Goal: Task Accomplishment & Management: Manage account settings

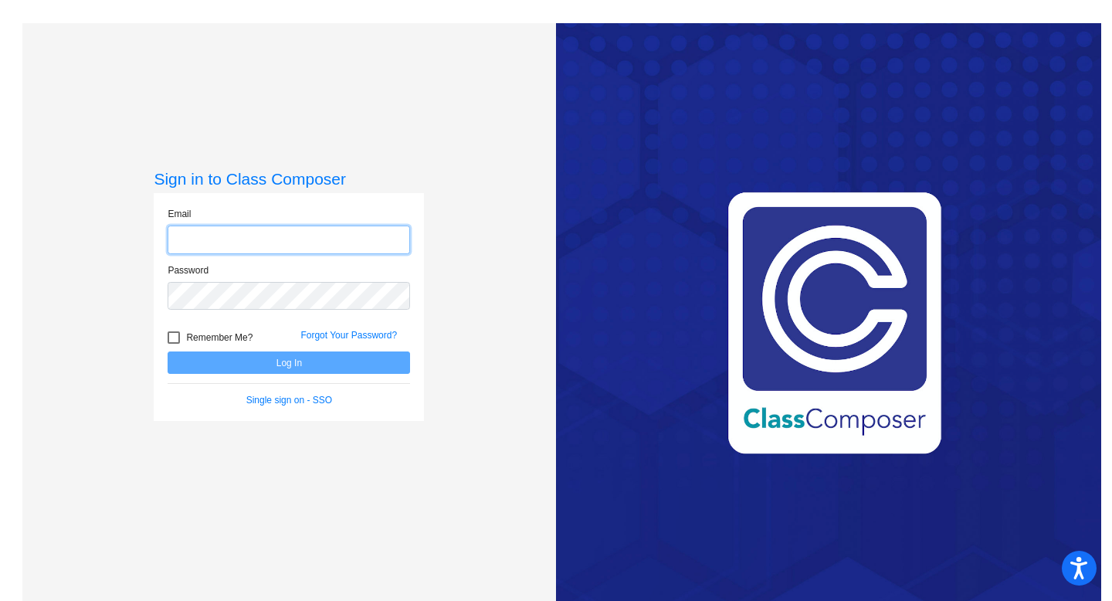
type input "[EMAIL_ADDRESS][DOMAIN_NAME]"
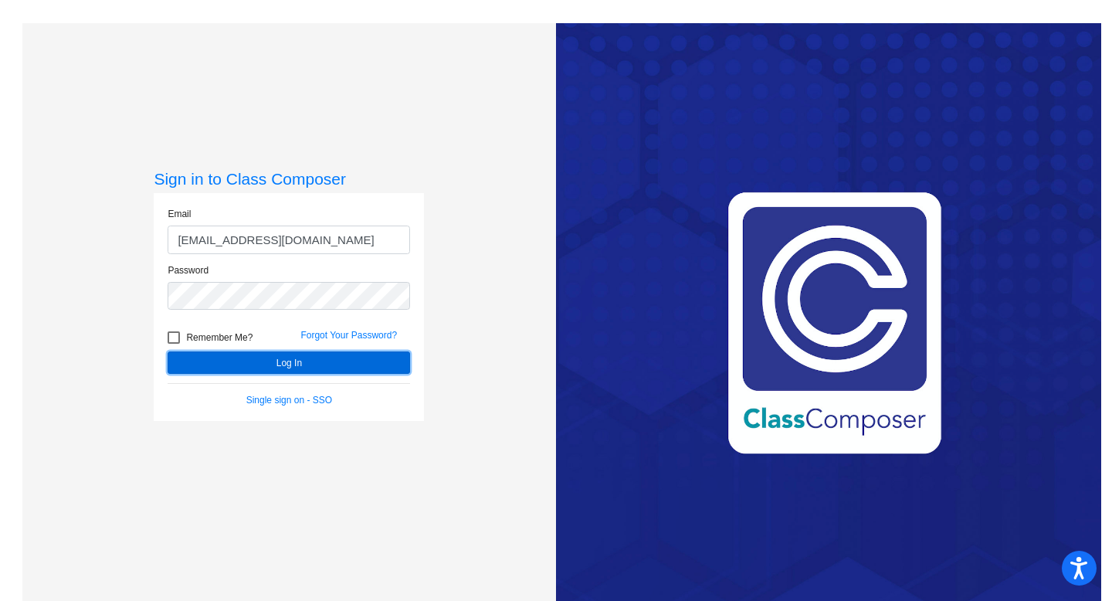
click at [283, 359] on button "Log In" at bounding box center [289, 362] width 243 height 22
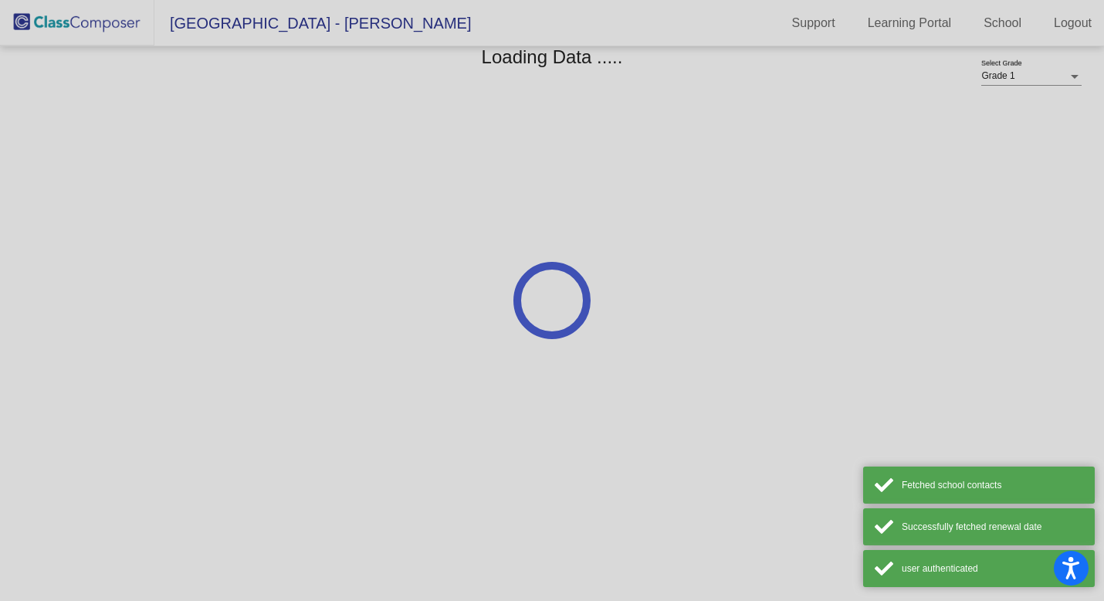
click at [283, 359] on div at bounding box center [552, 300] width 1104 height 601
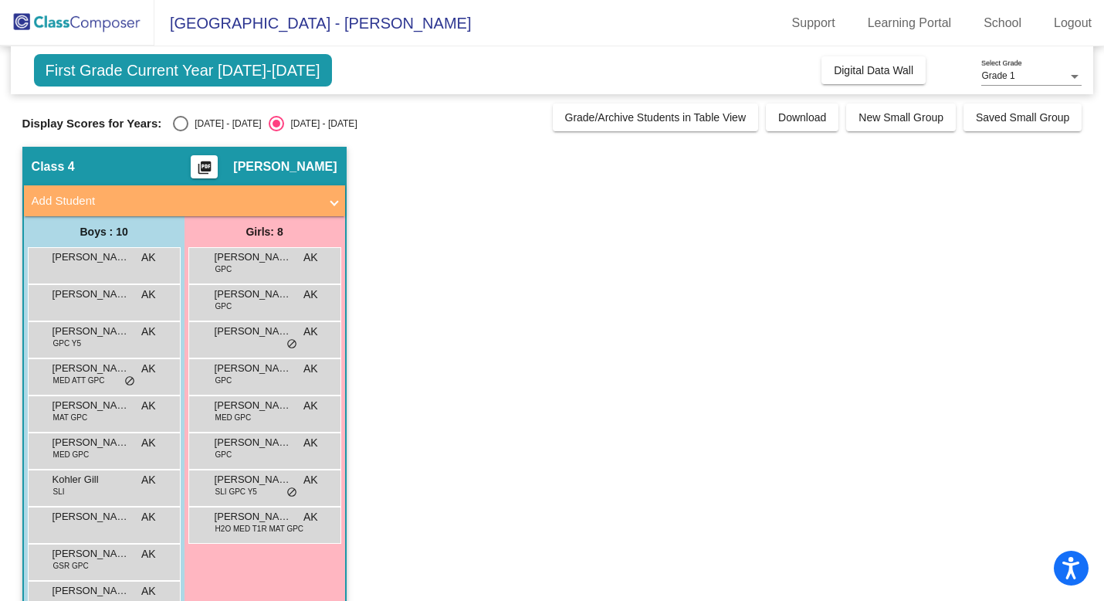
click at [175, 125] on div "Select an option" at bounding box center [180, 123] width 15 height 15
click at [180, 131] on input "[DATE] - [DATE]" at bounding box center [180, 131] width 1 height 1
radio input "true"
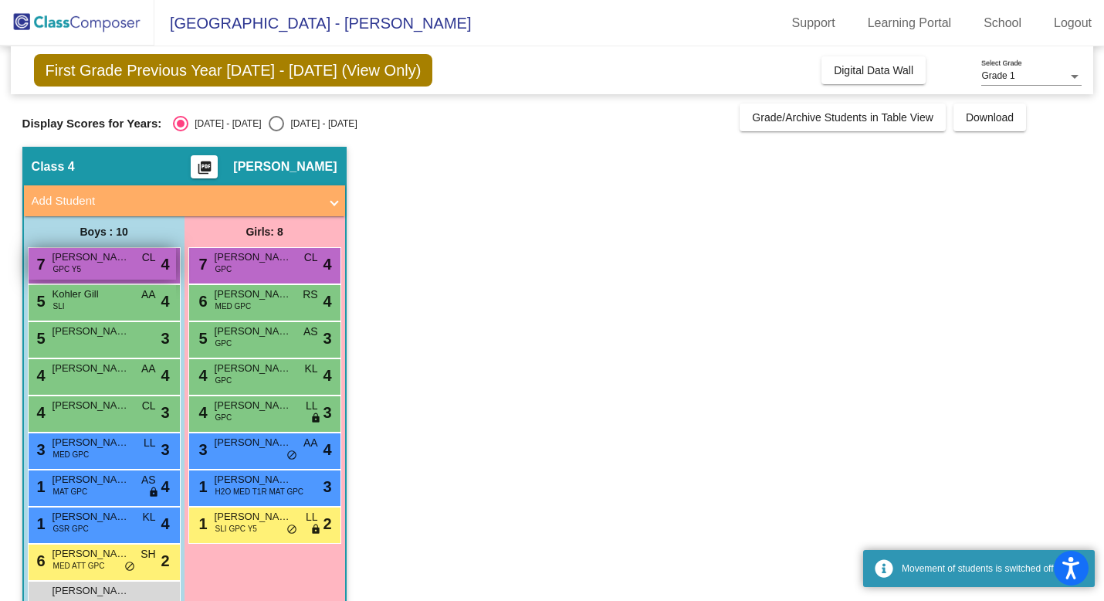
click at [127, 266] on div "7 [PERSON_NAME] [PERSON_NAME] GPC Y5 CL lock do_not_disturb_alt 4" at bounding box center [103, 264] width 148 height 32
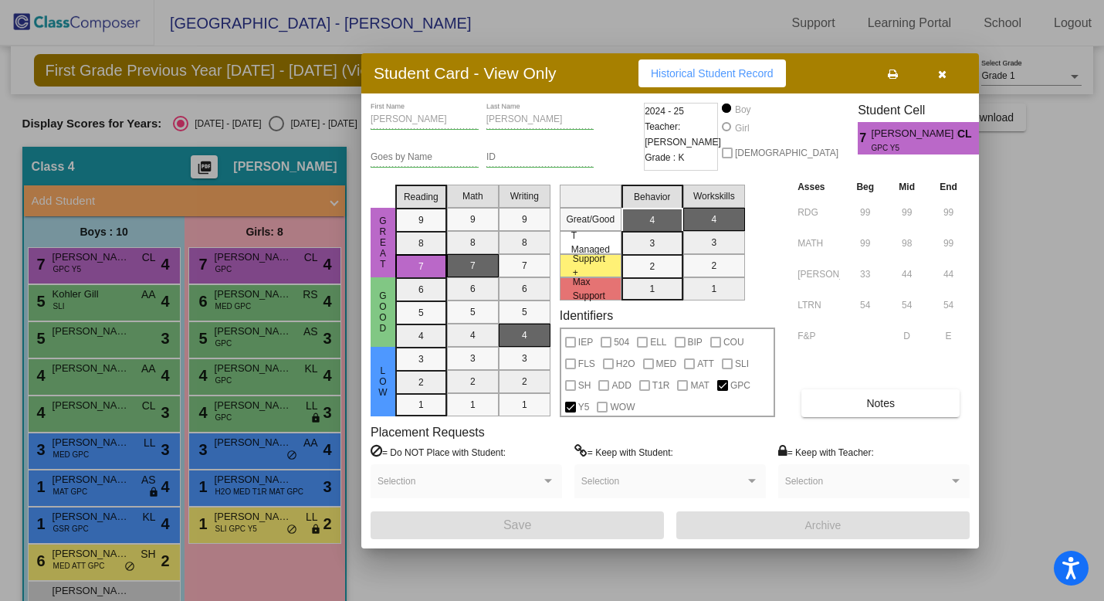
click at [74, 317] on div at bounding box center [552, 300] width 1104 height 601
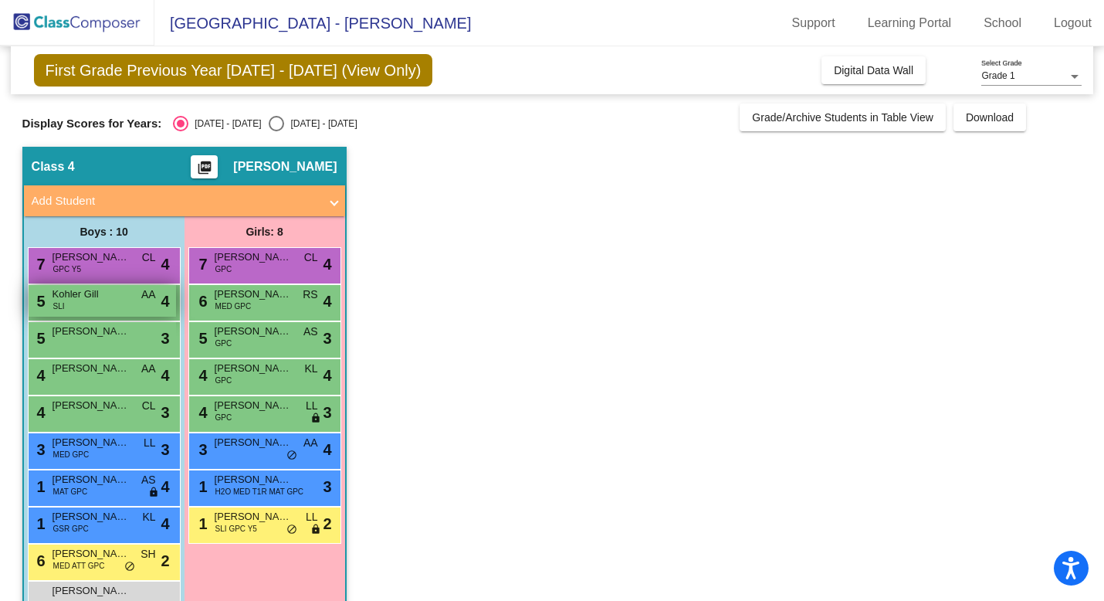
click at [91, 304] on div "5 Kohler Gill SLI AA lock do_not_disturb_alt 4" at bounding box center [103, 301] width 148 height 32
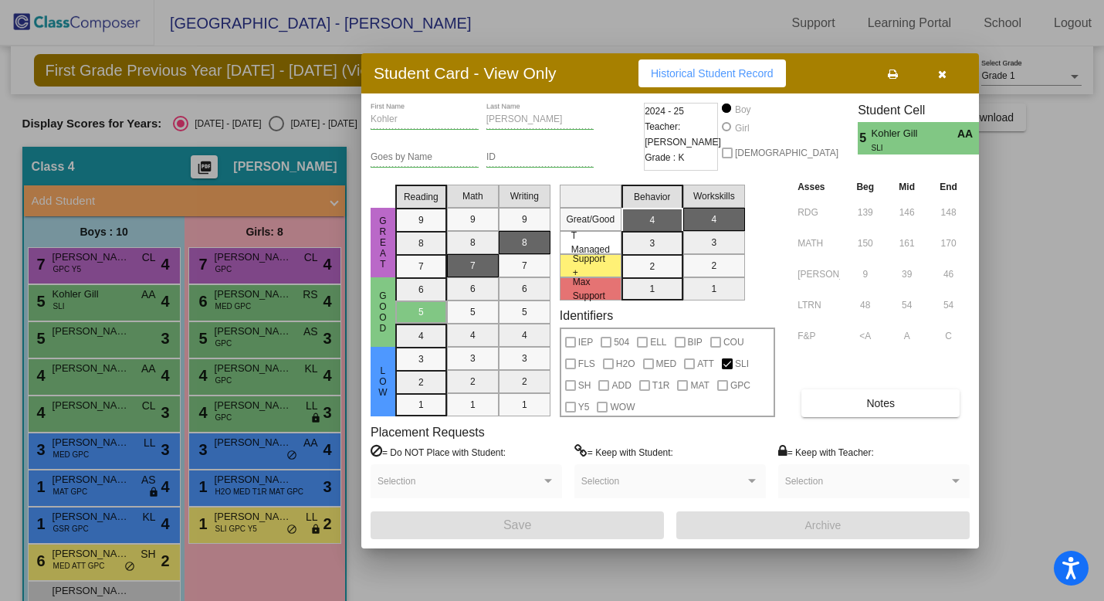
click at [89, 334] on div at bounding box center [552, 300] width 1104 height 601
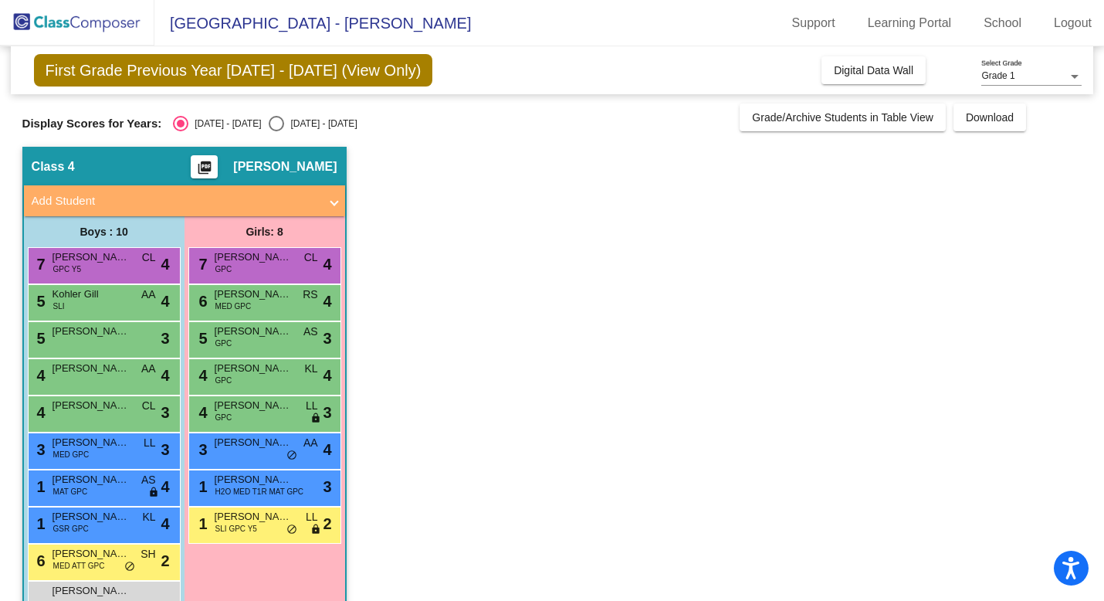
click at [89, 334] on span "[PERSON_NAME]" at bounding box center [91, 331] width 77 height 15
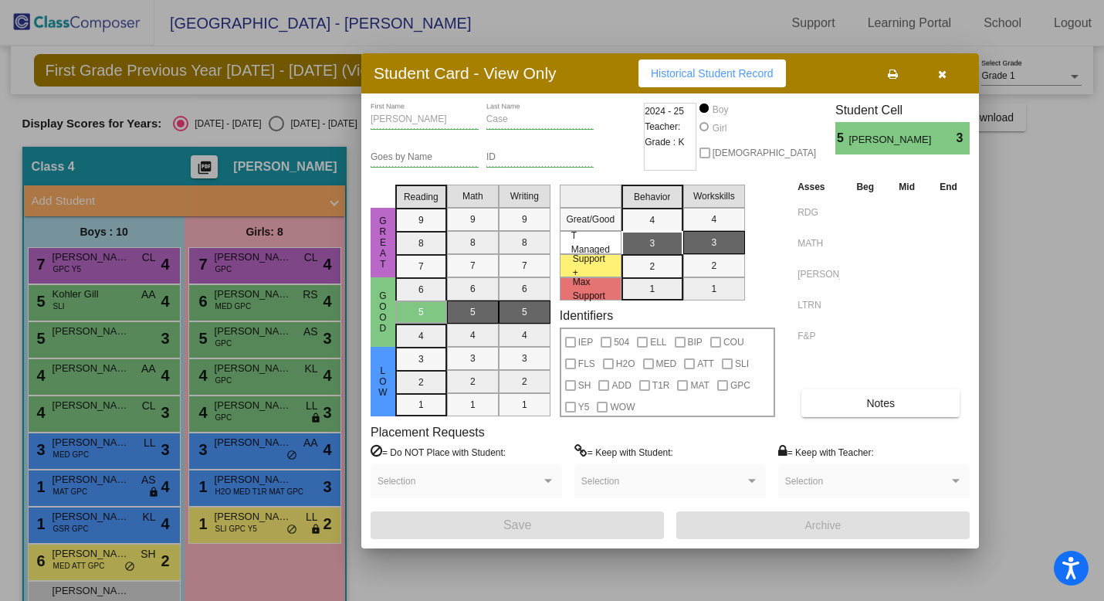
click at [68, 380] on div at bounding box center [552, 300] width 1104 height 601
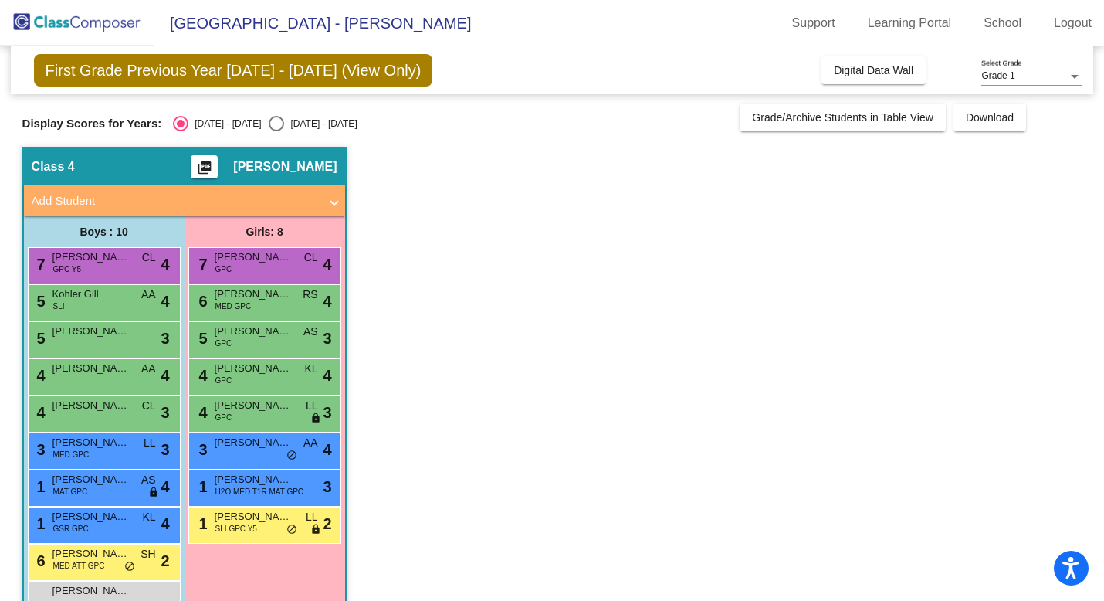
click at [68, 380] on div "4 [PERSON_NAME] AA lock do_not_disturb_alt 4" at bounding box center [103, 375] width 148 height 32
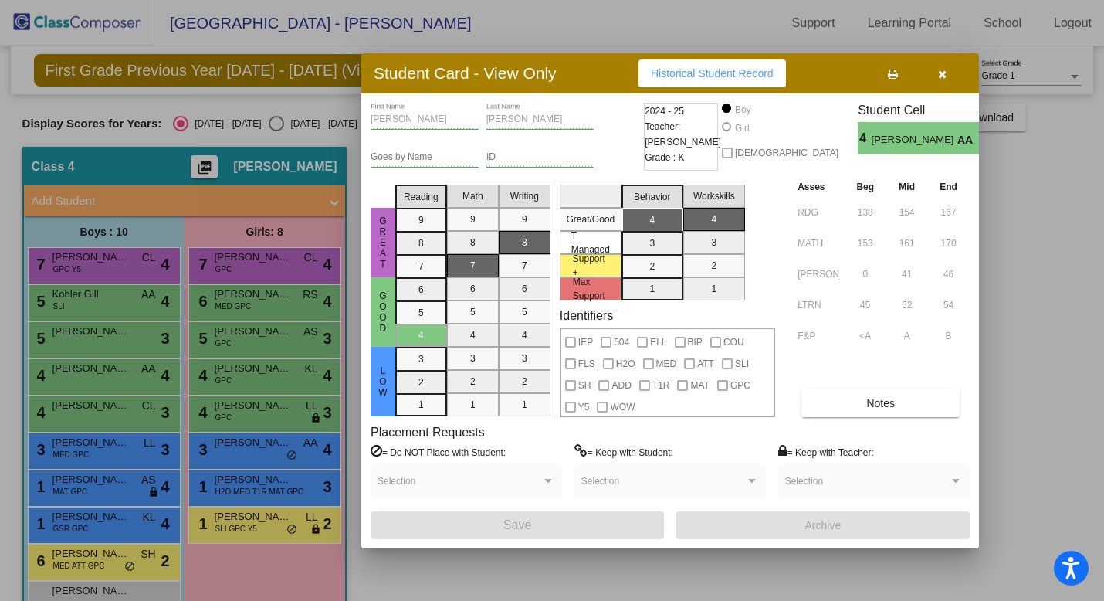
click at [73, 405] on div at bounding box center [552, 300] width 1104 height 601
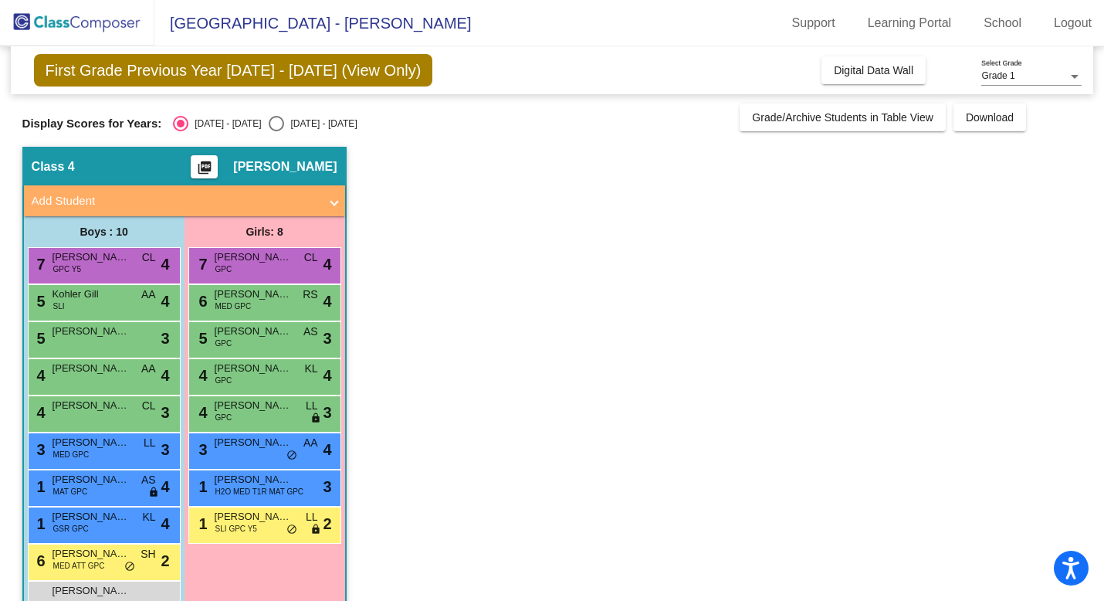
click at [73, 405] on span "[PERSON_NAME]" at bounding box center [91, 405] width 77 height 15
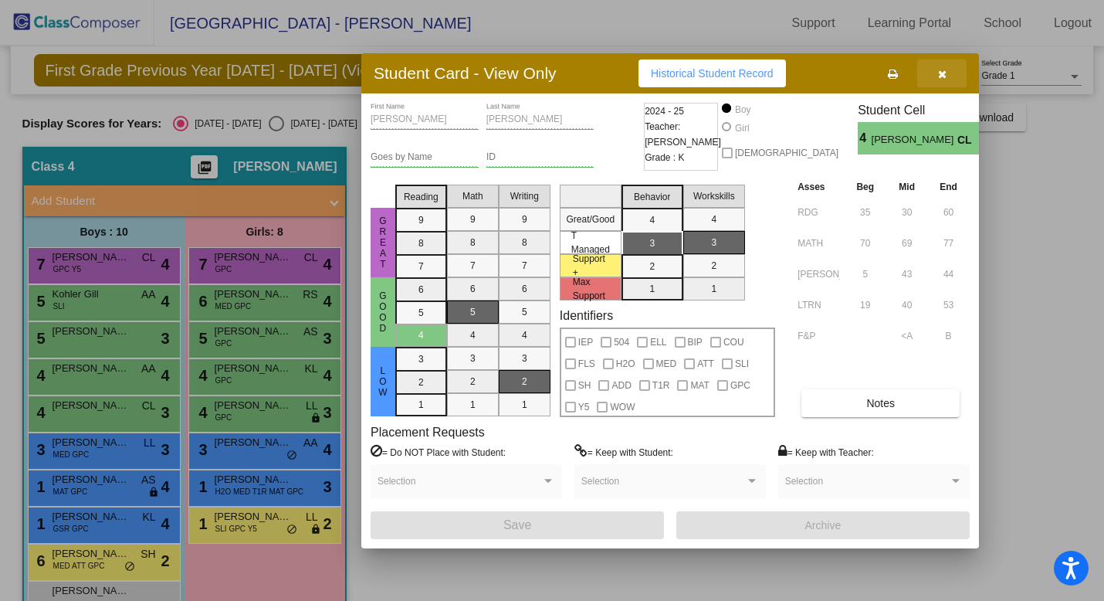
click at [945, 75] on icon "button" at bounding box center [942, 74] width 8 height 11
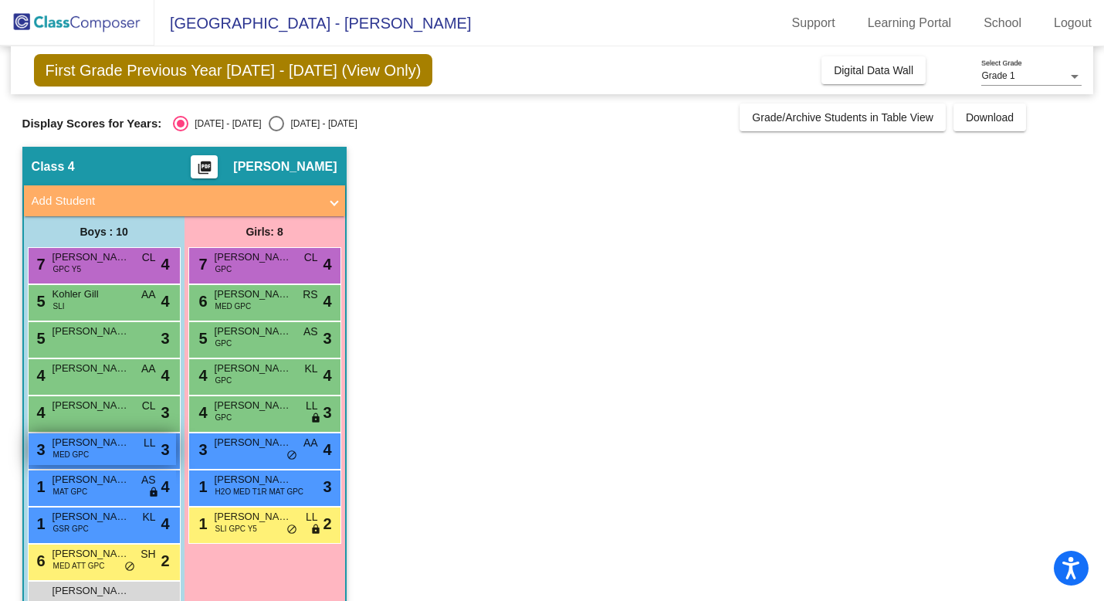
click at [101, 451] on div "3 [PERSON_NAME] [PERSON_NAME] MED GPC LL lock do_not_disturb_alt 3" at bounding box center [103, 449] width 148 height 32
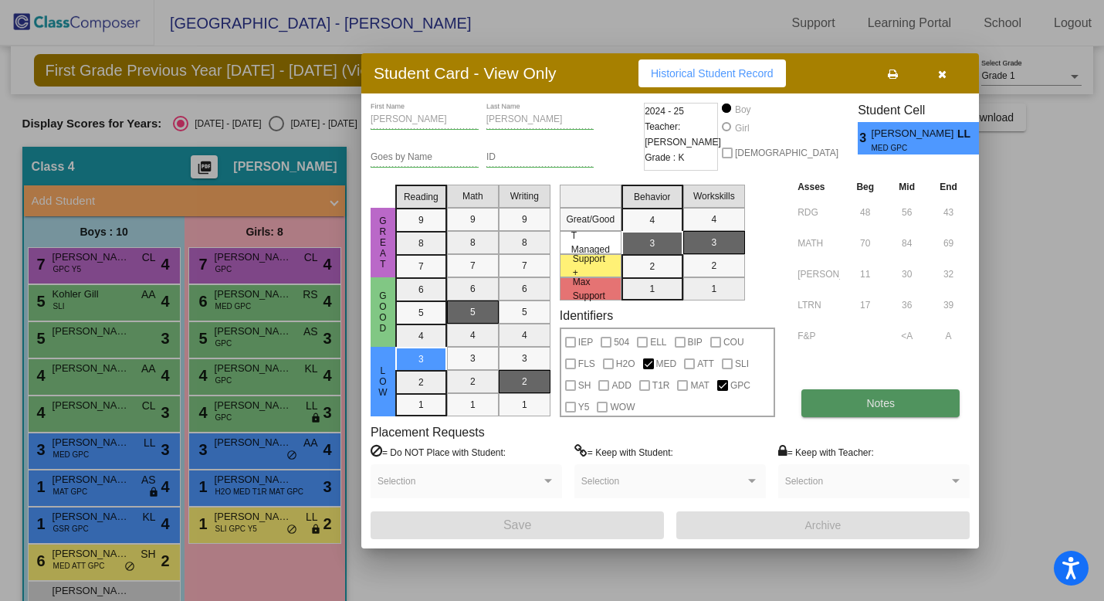
click at [830, 405] on button "Notes" at bounding box center [881, 403] width 158 height 28
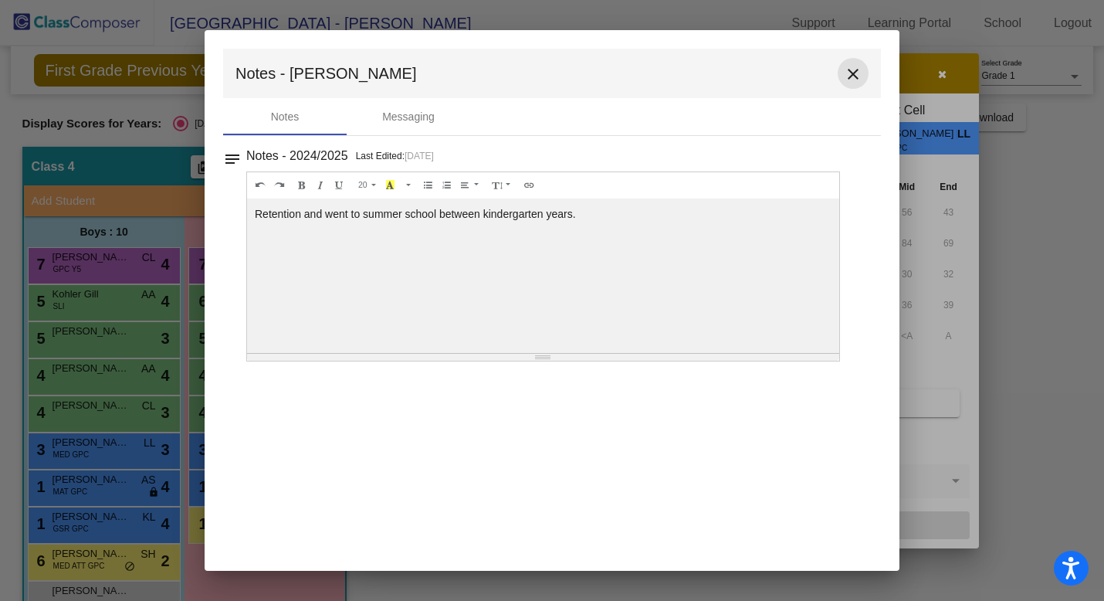
click at [854, 70] on mat-icon "close" at bounding box center [853, 74] width 19 height 19
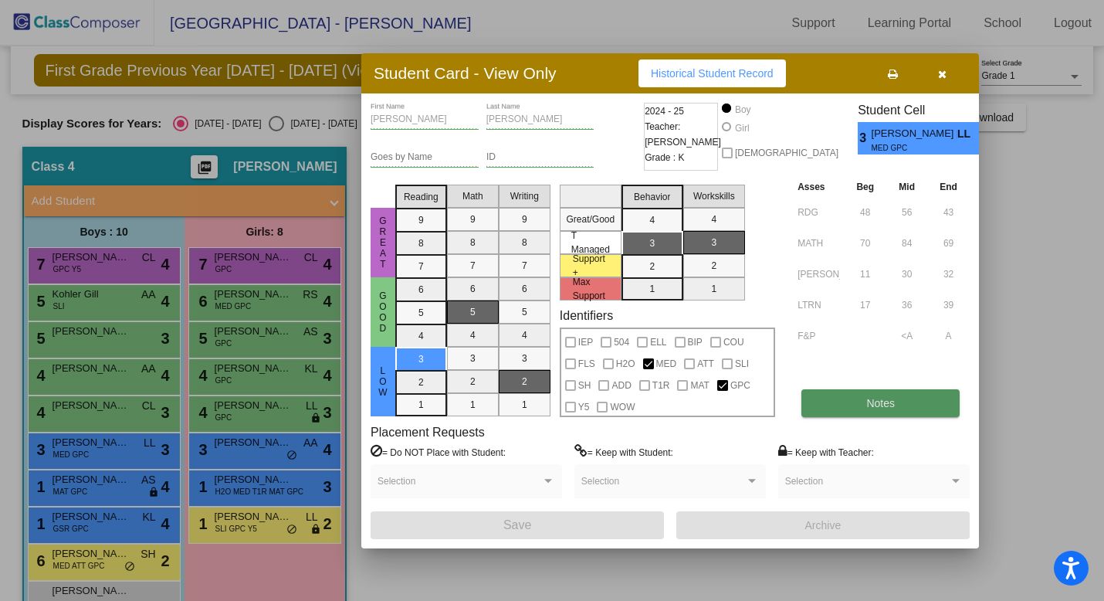
click at [867, 403] on span "Notes" at bounding box center [881, 403] width 29 height 12
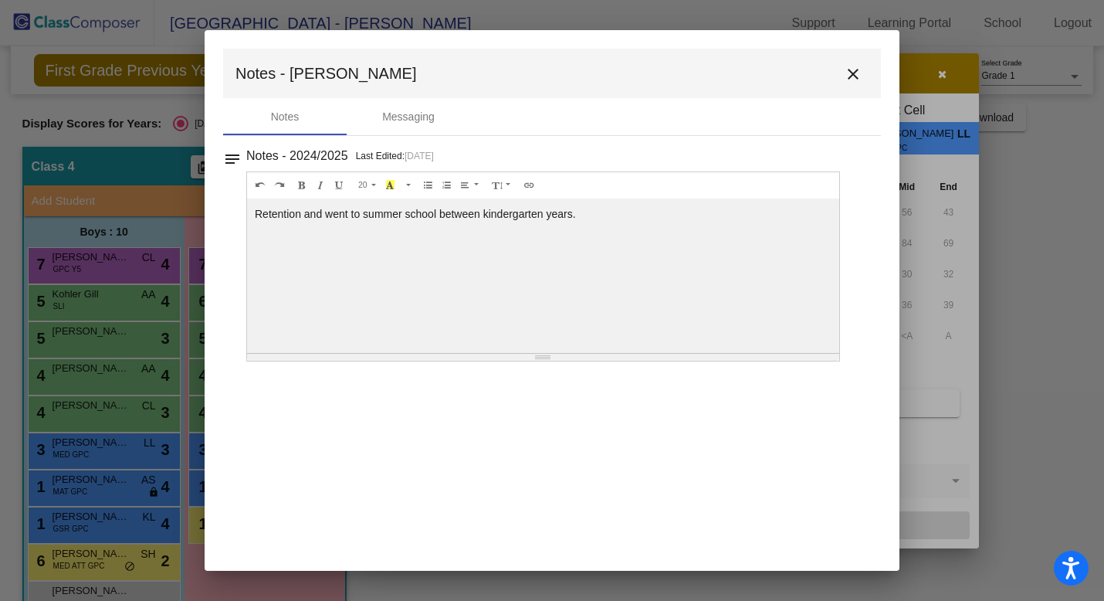
click at [855, 75] on mat-icon "close" at bounding box center [853, 74] width 19 height 19
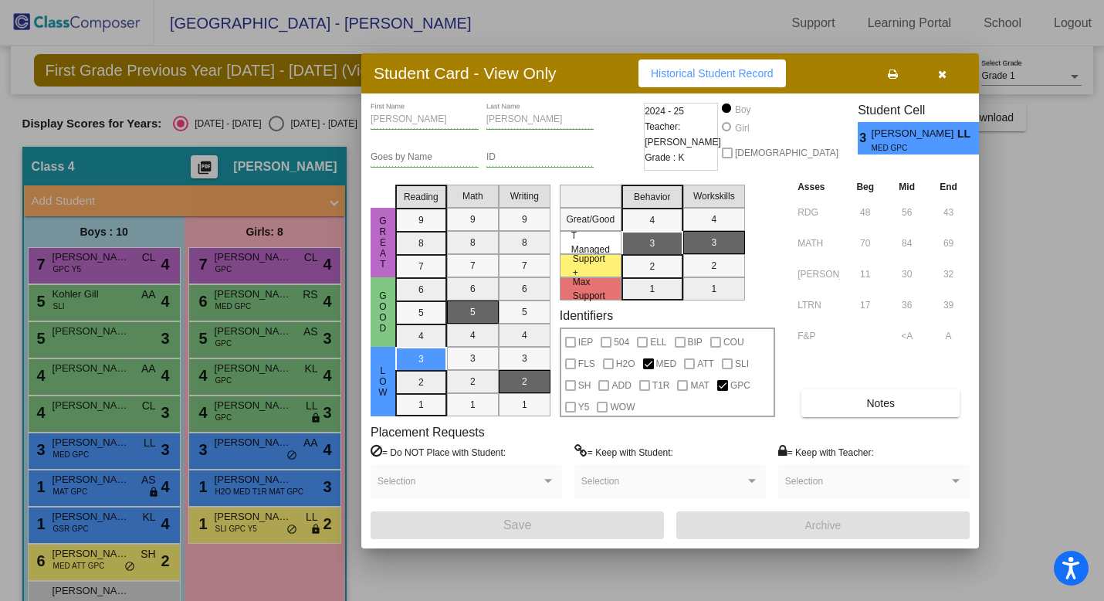
click at [103, 267] on div at bounding box center [552, 300] width 1104 height 601
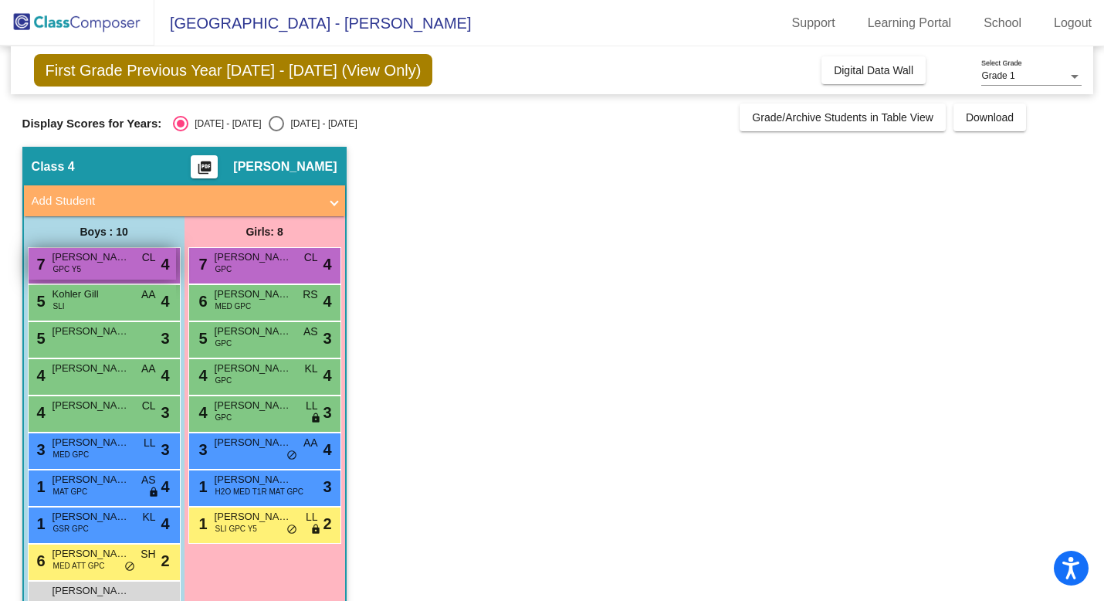
click at [67, 262] on span "[PERSON_NAME] [PERSON_NAME]" at bounding box center [91, 256] width 77 height 15
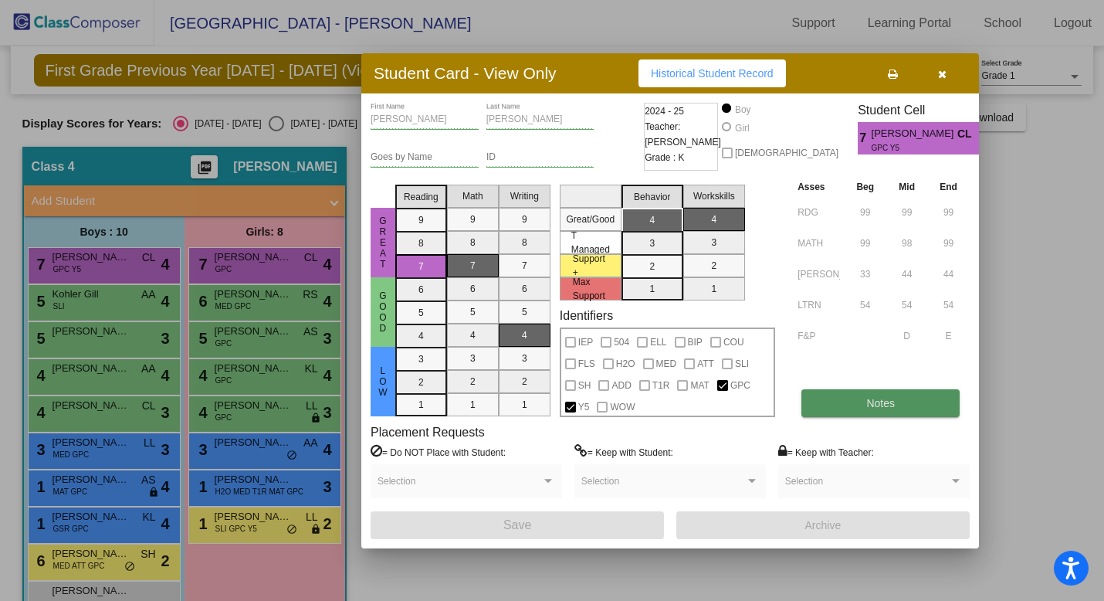
click at [830, 405] on button "Notes" at bounding box center [881, 403] width 158 height 28
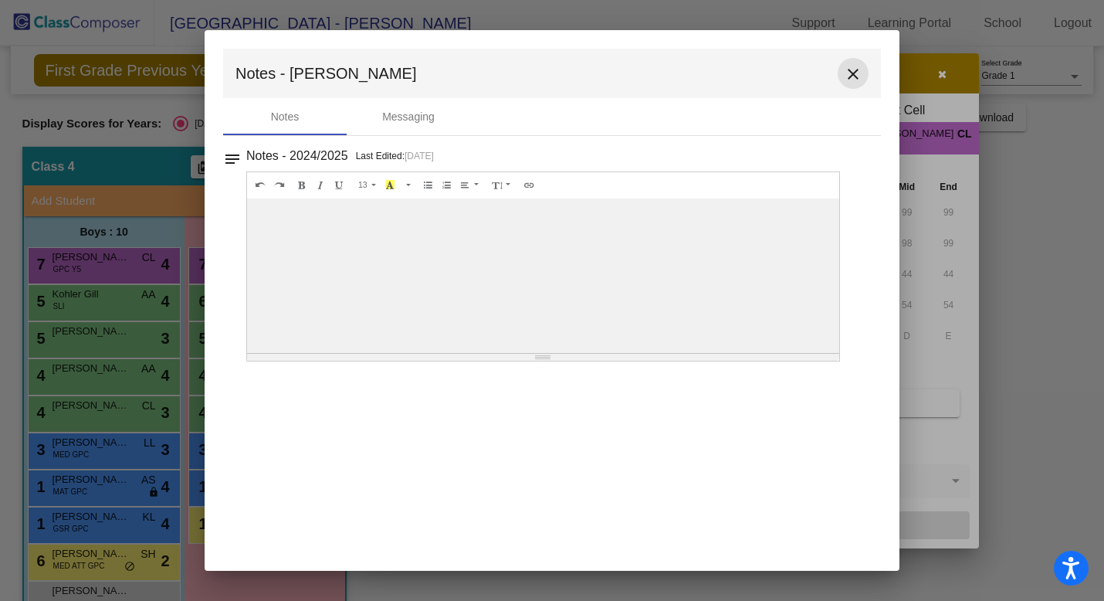
click at [855, 64] on button "close" at bounding box center [853, 73] width 31 height 31
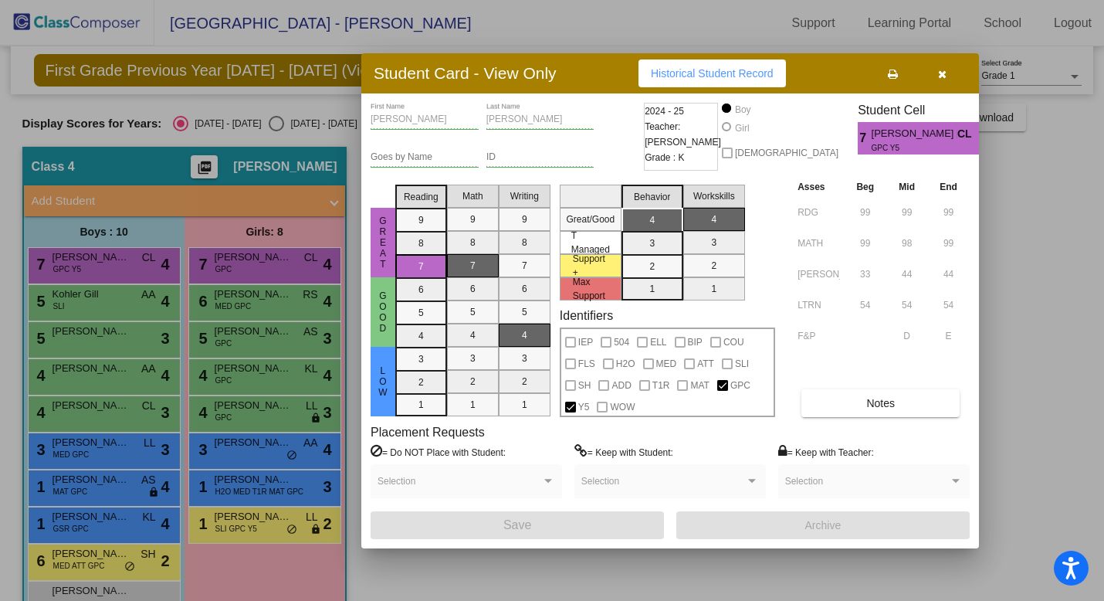
click at [106, 309] on div at bounding box center [552, 300] width 1104 height 601
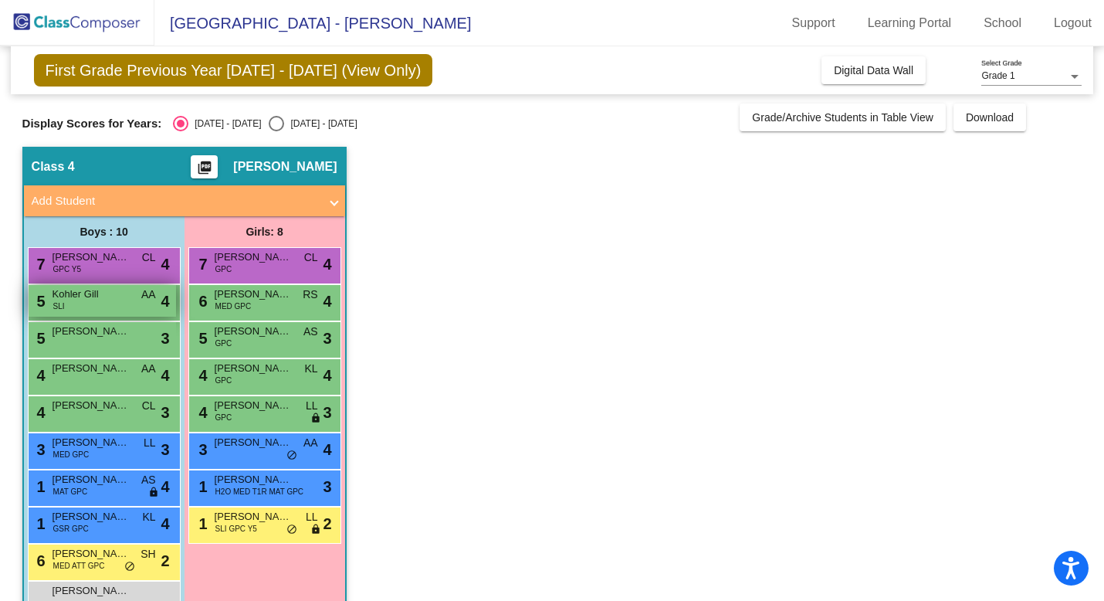
click at [81, 310] on div "5 Kohler Gill SLI AA lock do_not_disturb_alt 4" at bounding box center [103, 301] width 148 height 32
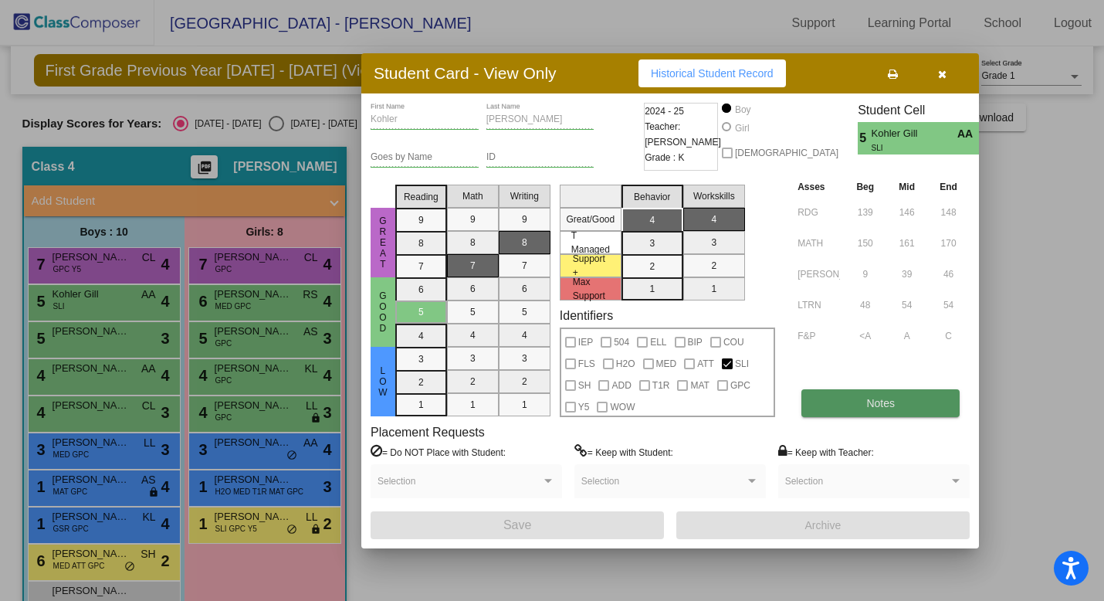
click at [883, 412] on button "Notes" at bounding box center [881, 403] width 158 height 28
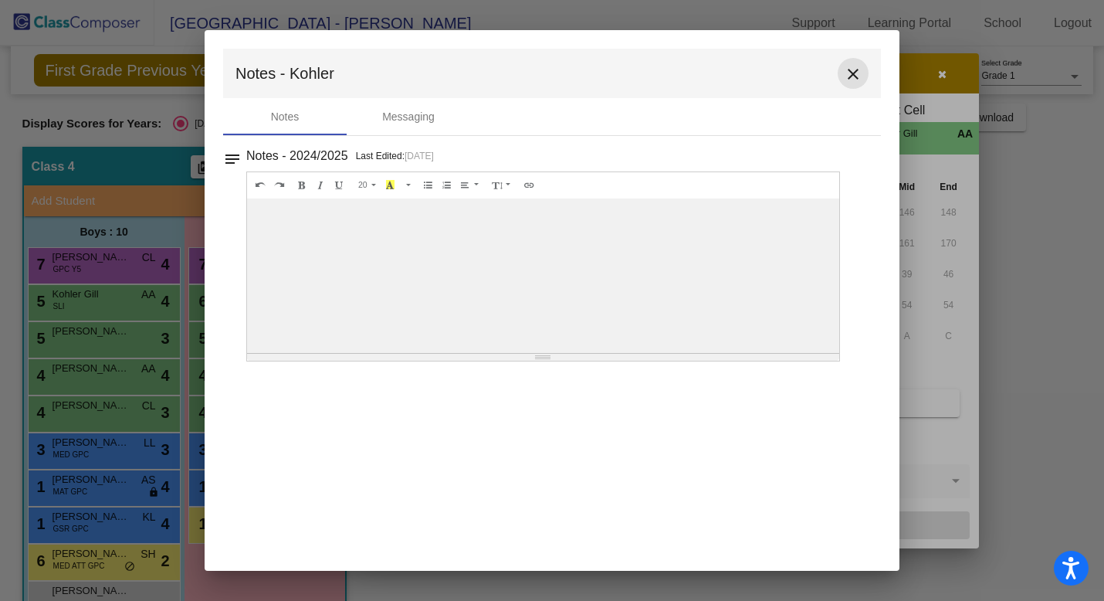
click at [853, 76] on mat-icon "close" at bounding box center [853, 74] width 19 height 19
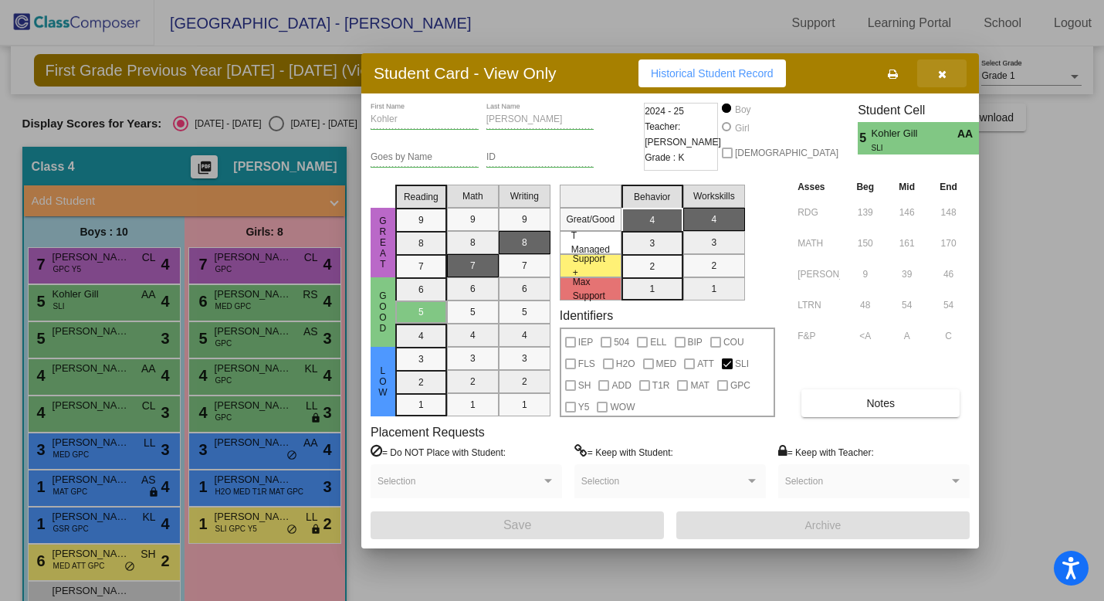
click at [939, 73] on icon "button" at bounding box center [942, 74] width 8 height 11
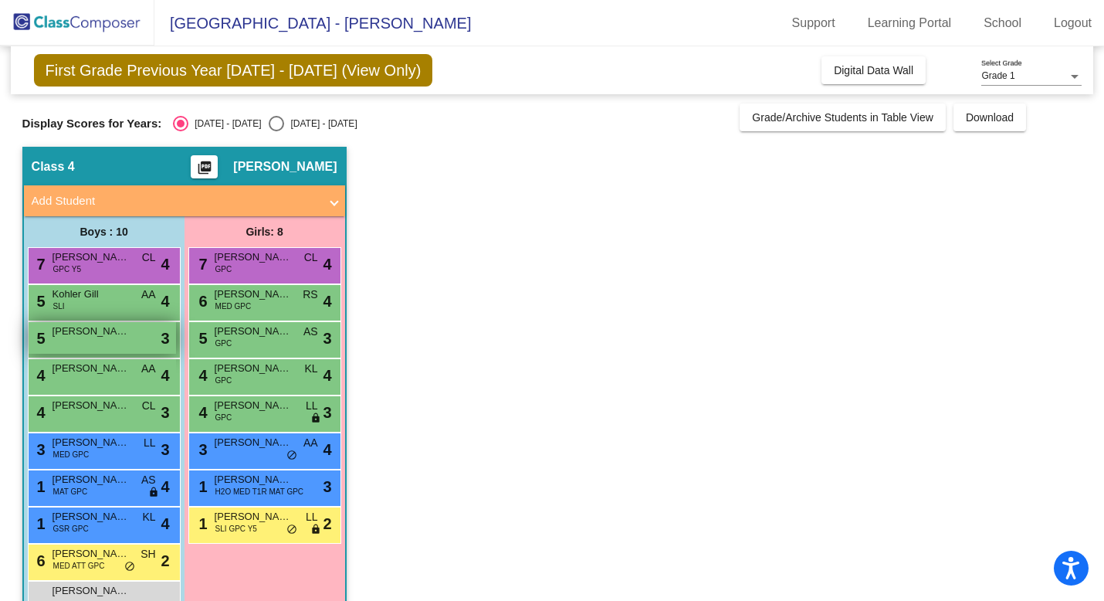
click at [73, 346] on div "5 [PERSON_NAME] lock do_not_disturb_alt 3" at bounding box center [103, 338] width 148 height 32
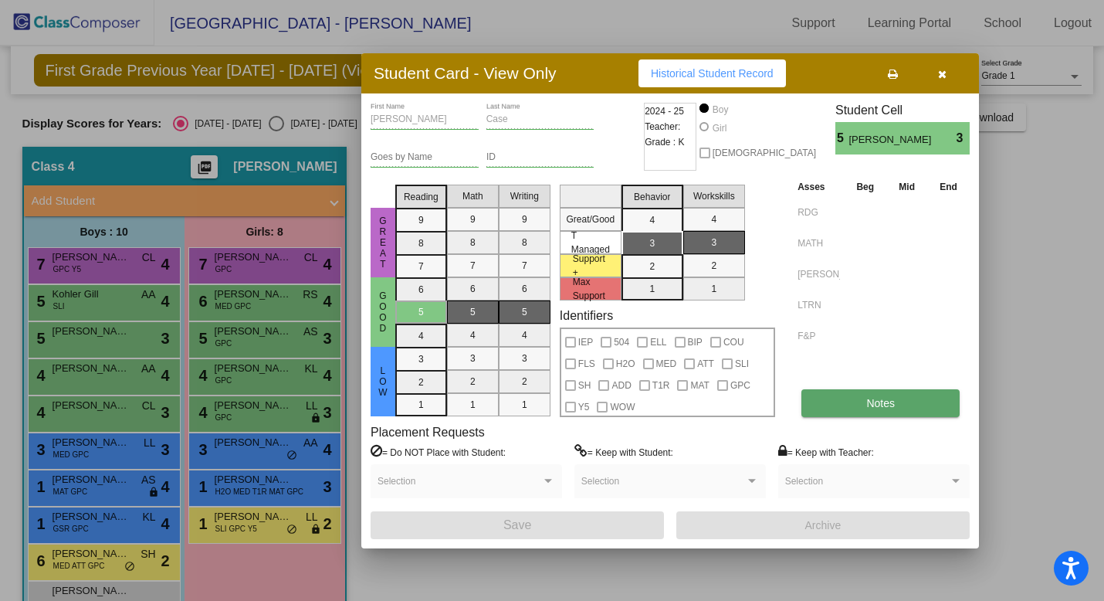
click at [867, 405] on span "Notes" at bounding box center [881, 403] width 29 height 12
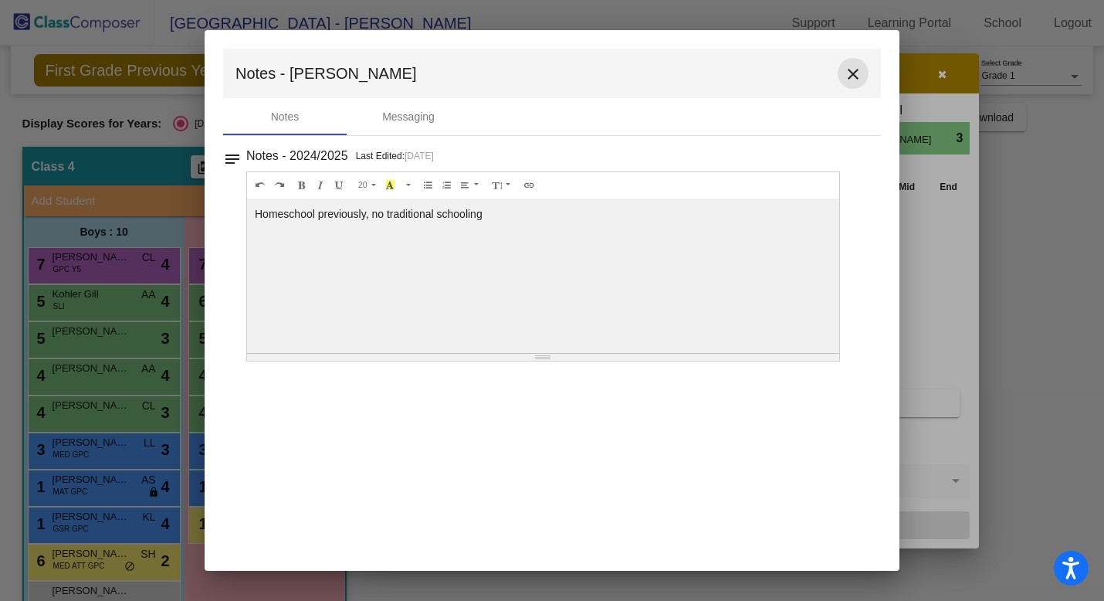
click at [857, 73] on mat-icon "close" at bounding box center [853, 74] width 19 height 19
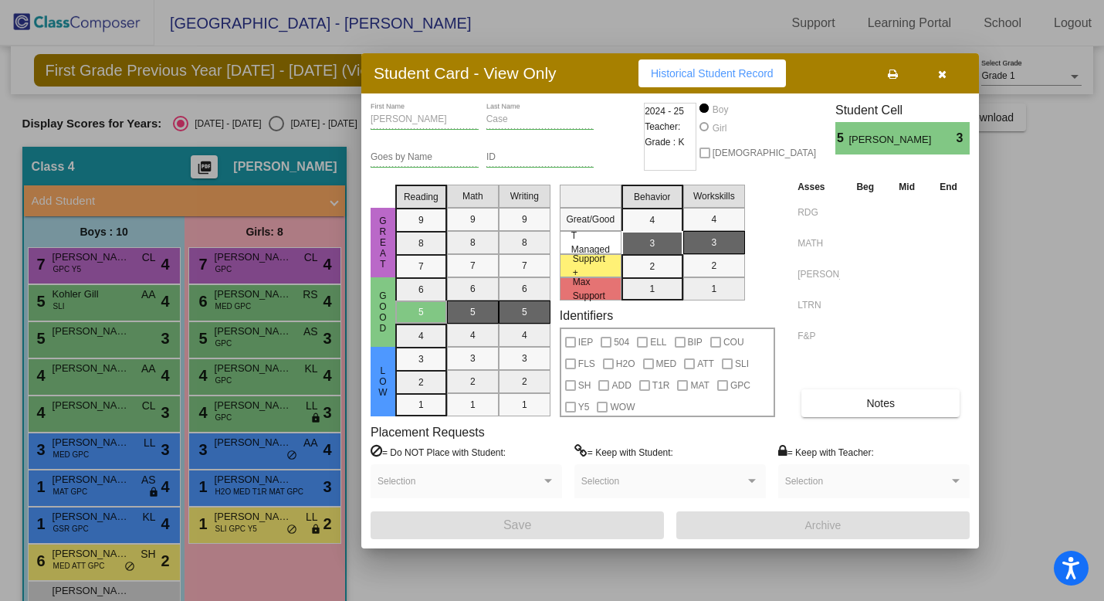
click at [112, 374] on div at bounding box center [552, 300] width 1104 height 601
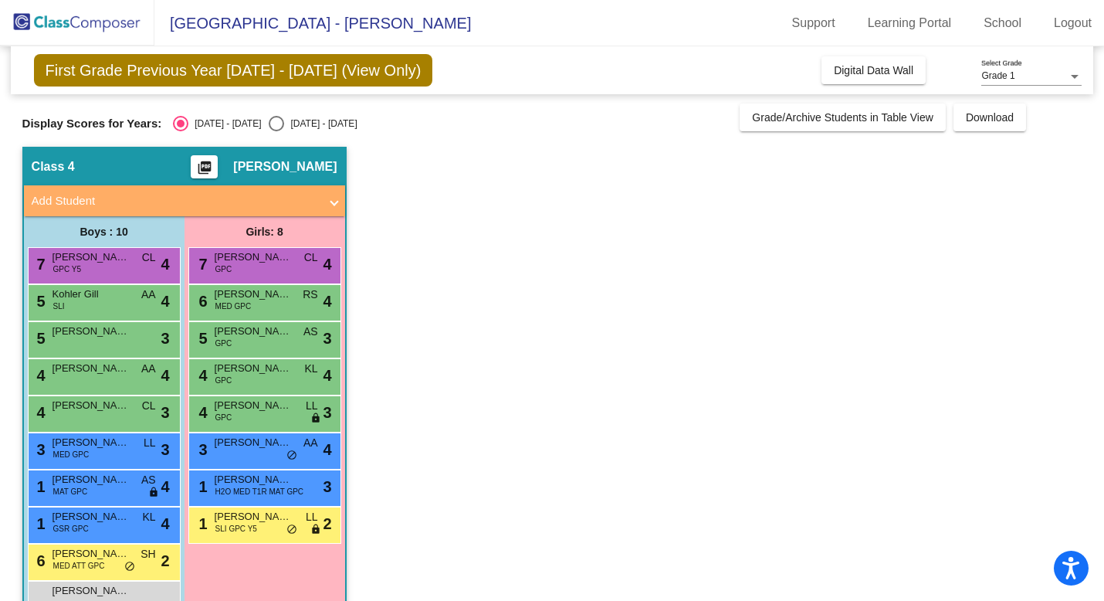
click at [112, 374] on span "[PERSON_NAME]" at bounding box center [91, 368] width 77 height 15
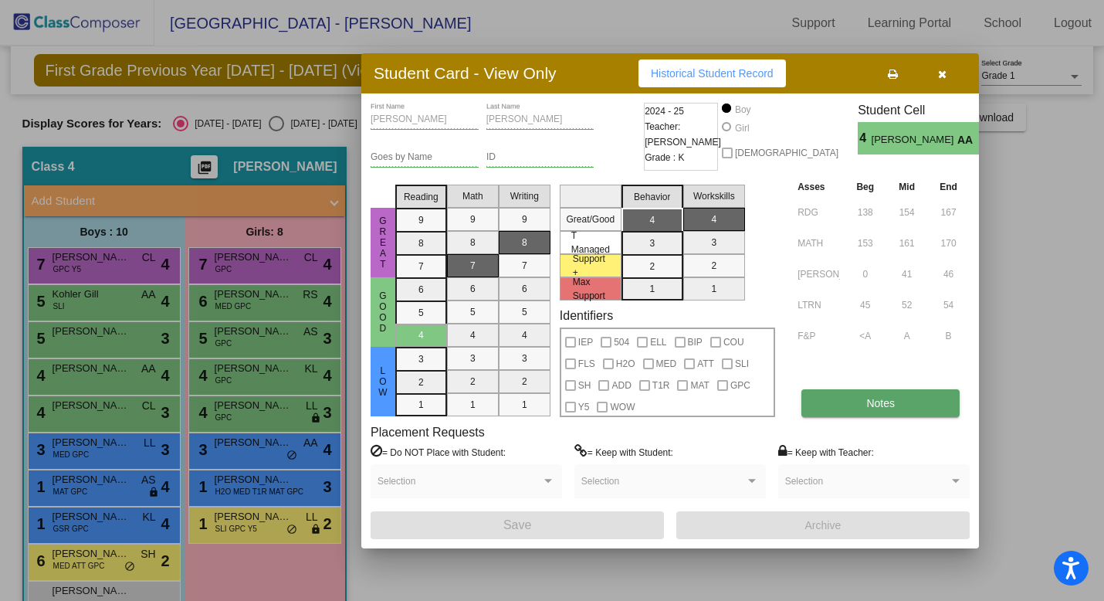
click at [861, 408] on button "Notes" at bounding box center [881, 403] width 158 height 28
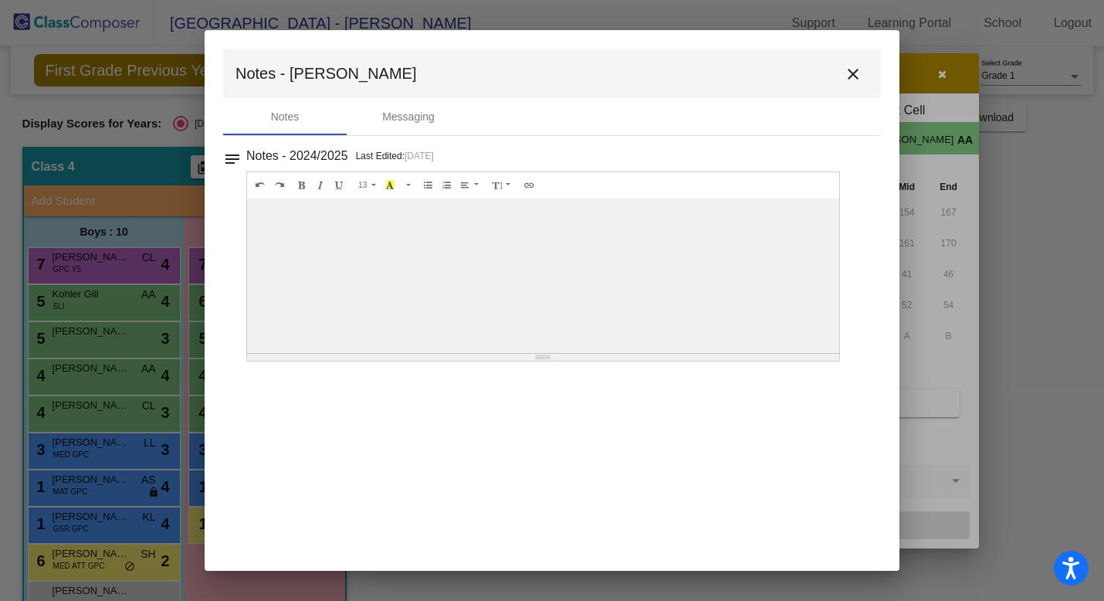
click at [855, 76] on mat-icon "close" at bounding box center [853, 74] width 19 height 19
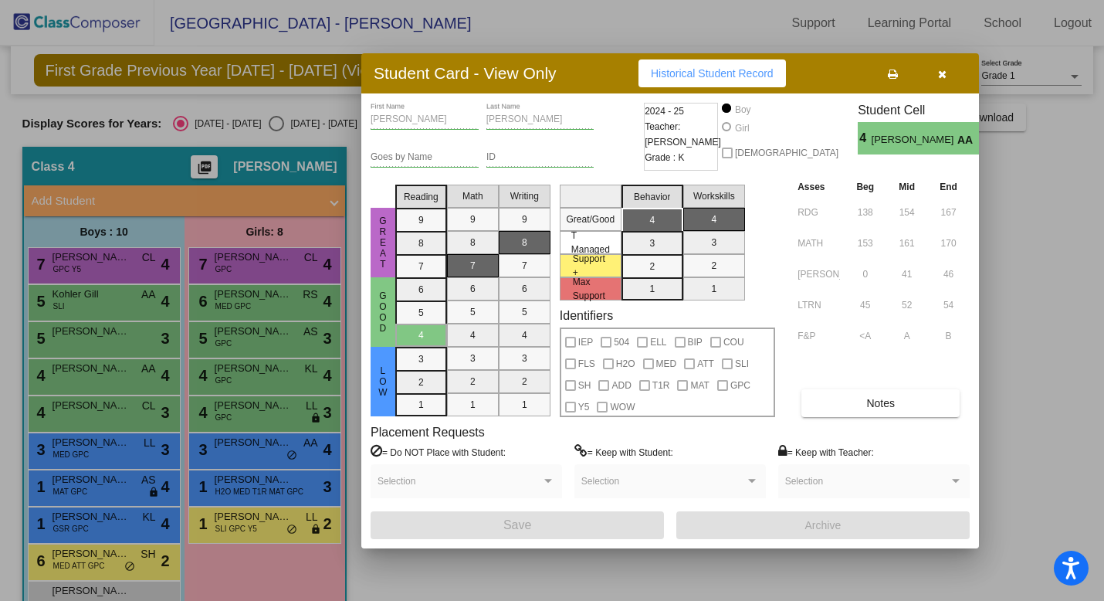
click at [101, 410] on div at bounding box center [552, 300] width 1104 height 601
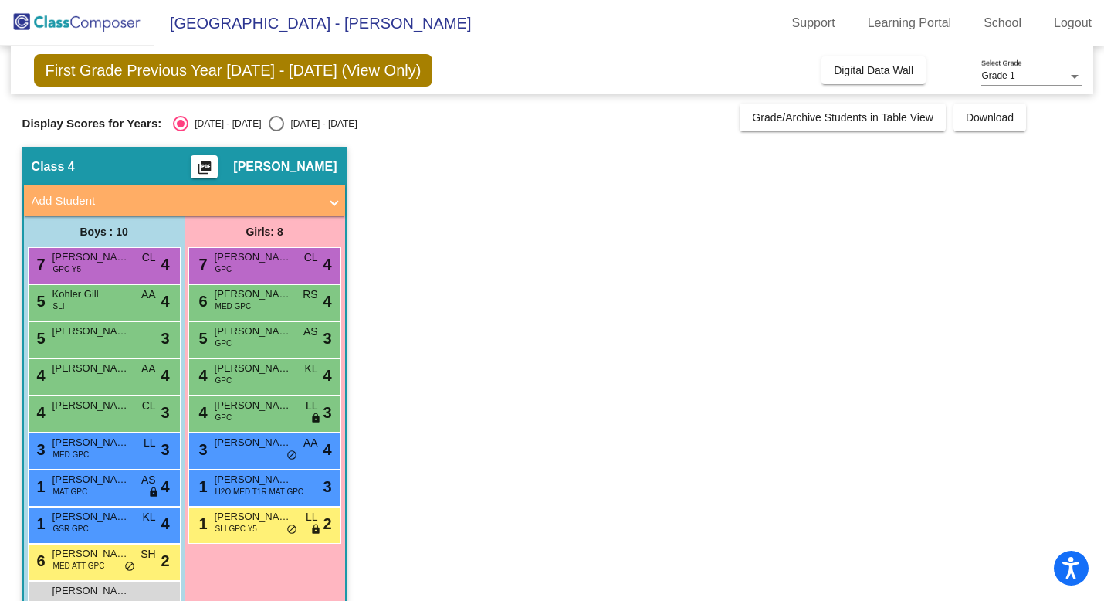
click at [101, 410] on span "[PERSON_NAME]" at bounding box center [91, 405] width 77 height 15
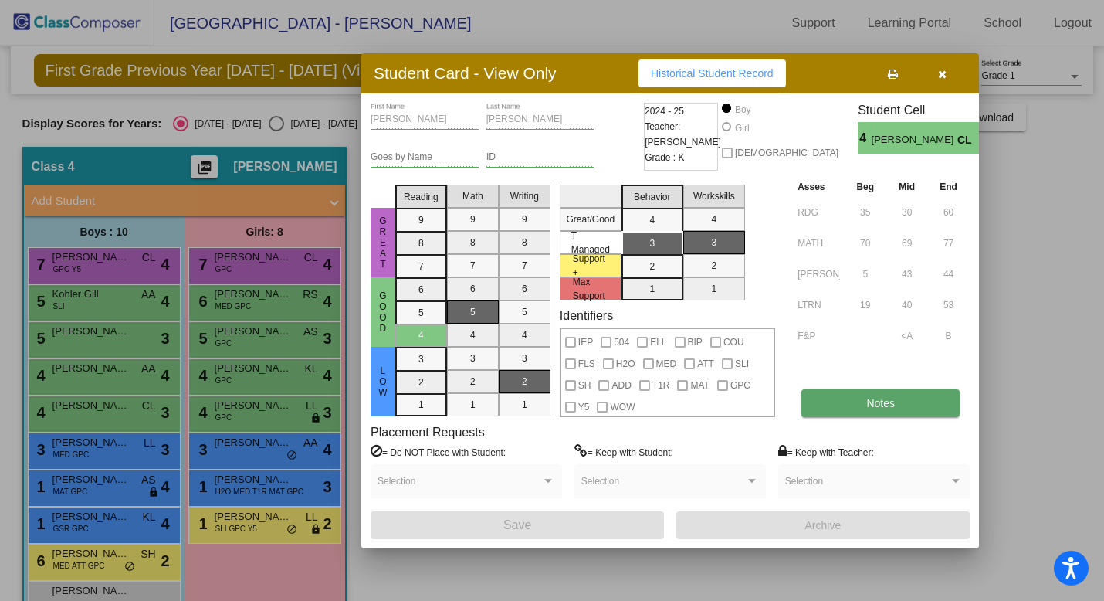
click at [877, 411] on button "Notes" at bounding box center [881, 403] width 158 height 28
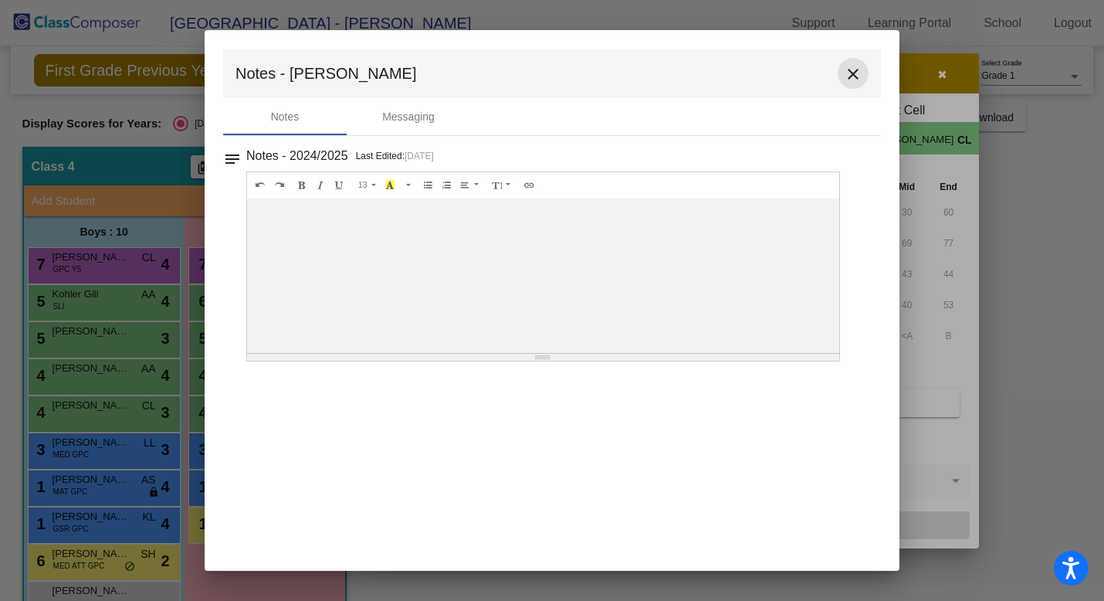
click at [857, 73] on mat-icon "close" at bounding box center [853, 74] width 19 height 19
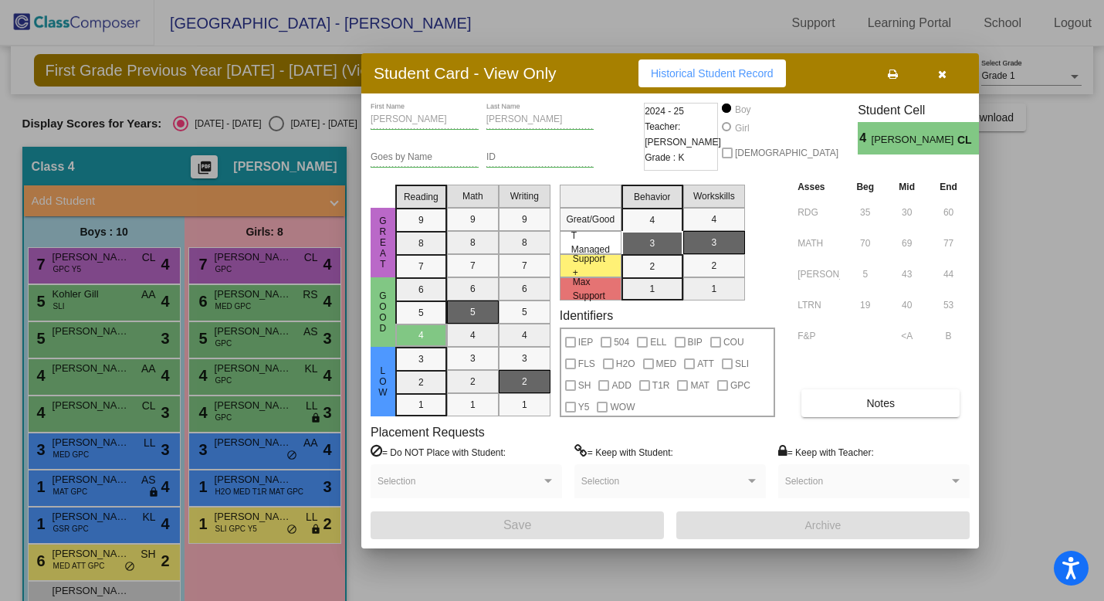
click at [128, 450] on div at bounding box center [552, 300] width 1104 height 601
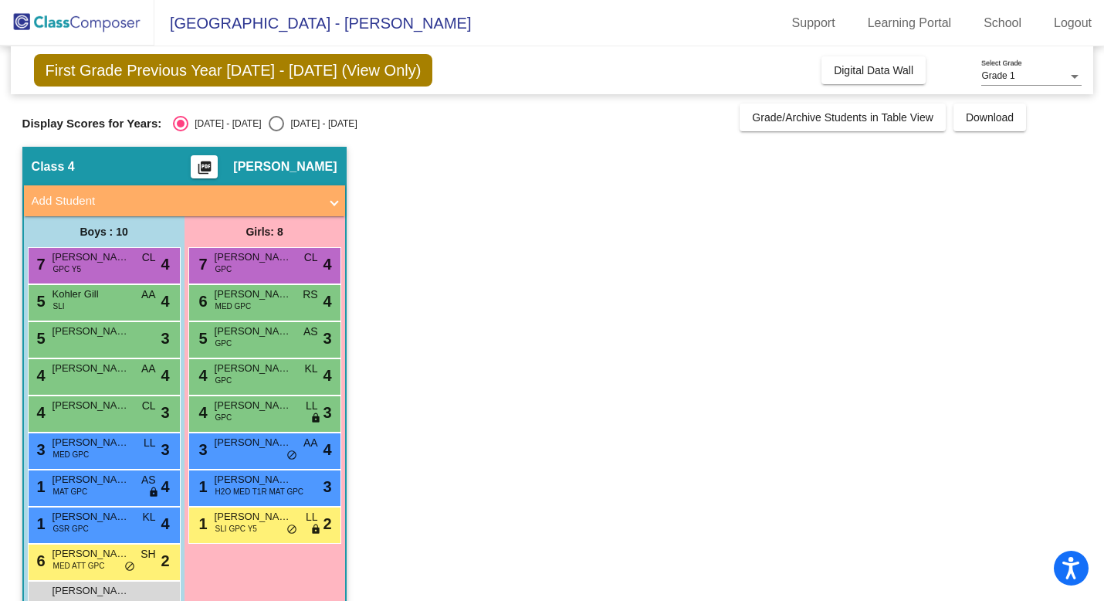
click at [128, 450] on div "3 [PERSON_NAME] [PERSON_NAME] MED GPC LL lock do_not_disturb_alt 3" at bounding box center [103, 449] width 148 height 32
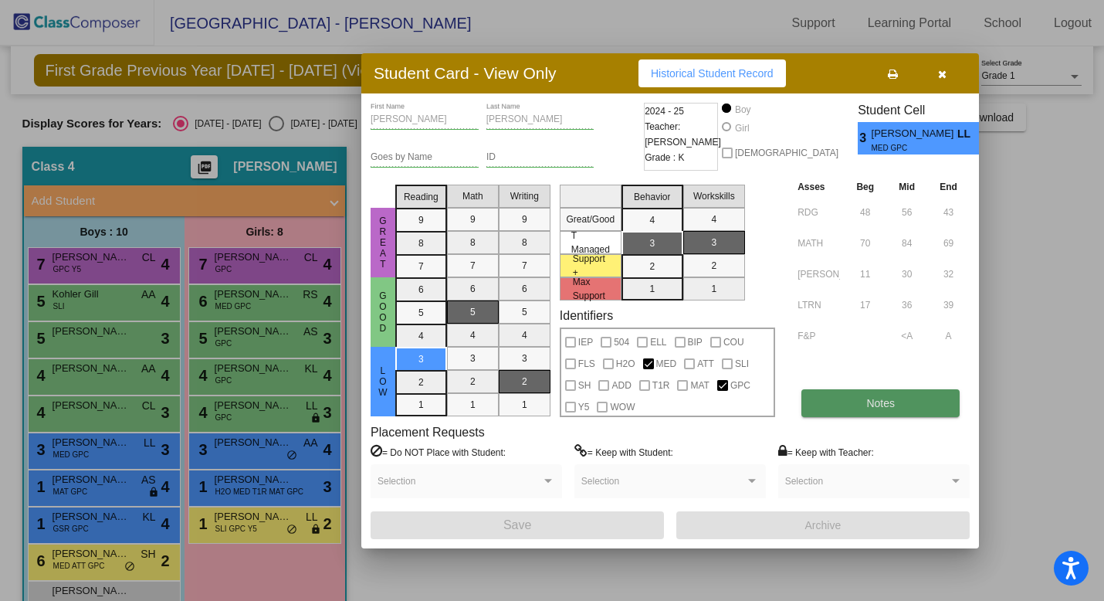
click at [865, 397] on button "Notes" at bounding box center [881, 403] width 158 height 28
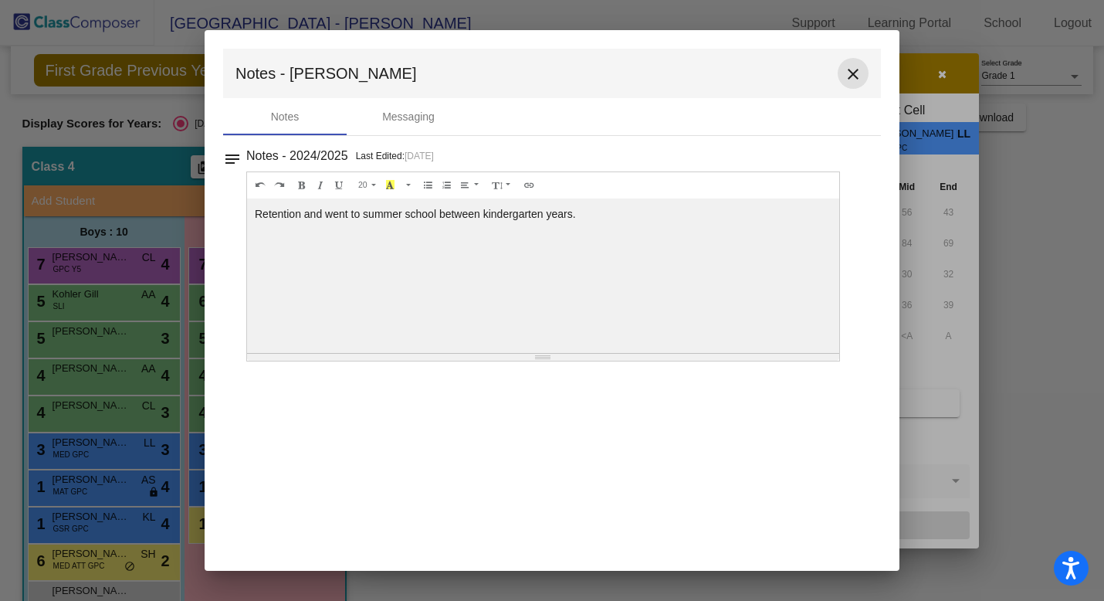
click at [851, 69] on mat-icon "close" at bounding box center [853, 74] width 19 height 19
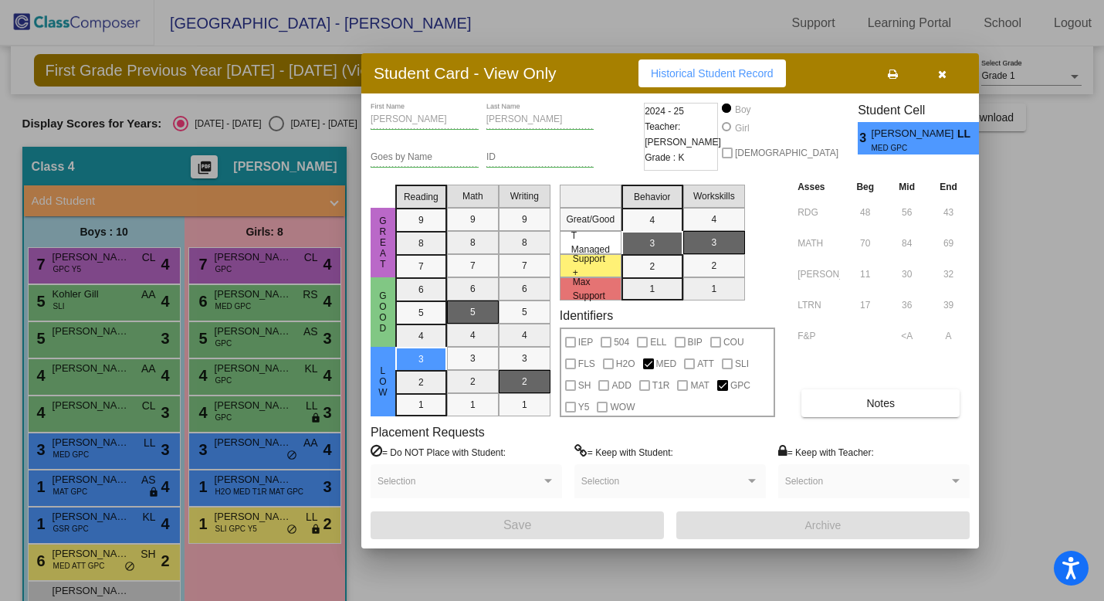
click at [92, 490] on div at bounding box center [552, 300] width 1104 height 601
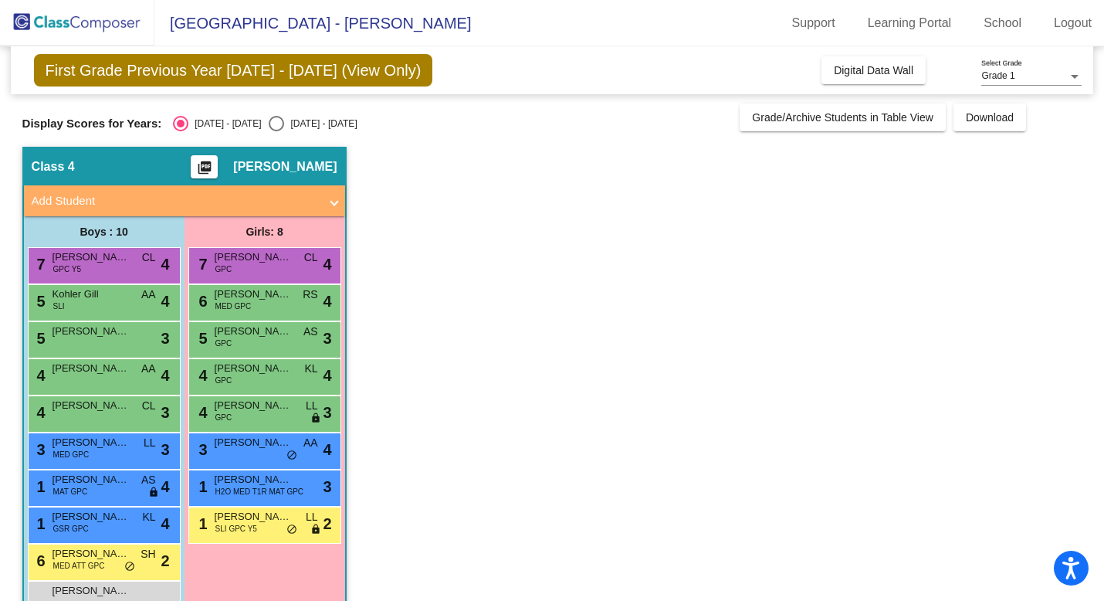
click at [92, 490] on div "1 [PERSON_NAME] MAT GPC AS lock do_not_disturb_alt 4" at bounding box center [103, 486] width 148 height 32
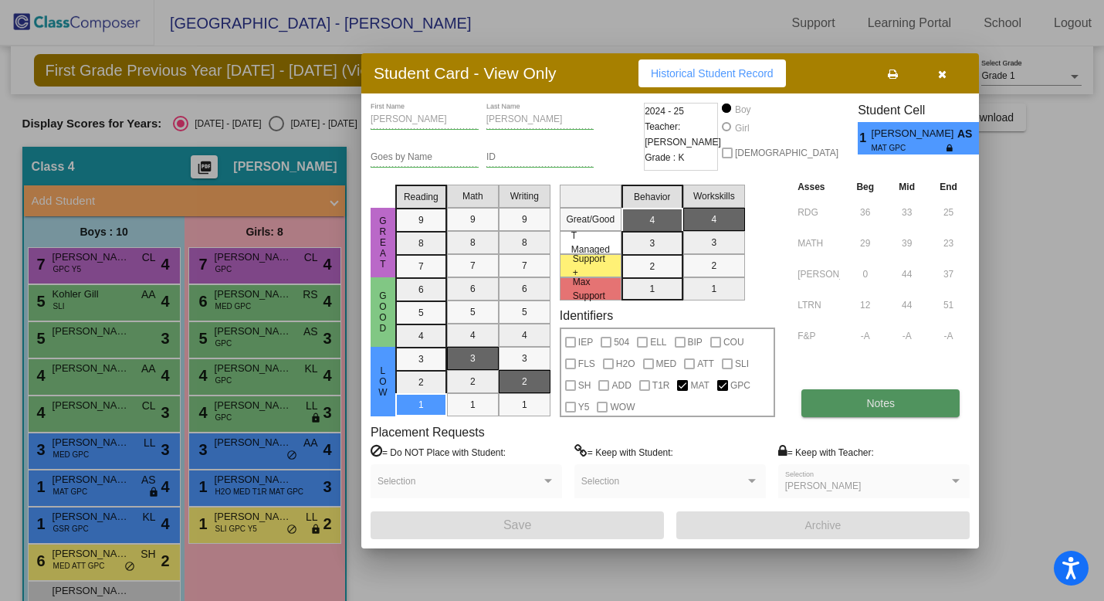
click at [853, 406] on button "Notes" at bounding box center [881, 403] width 158 height 28
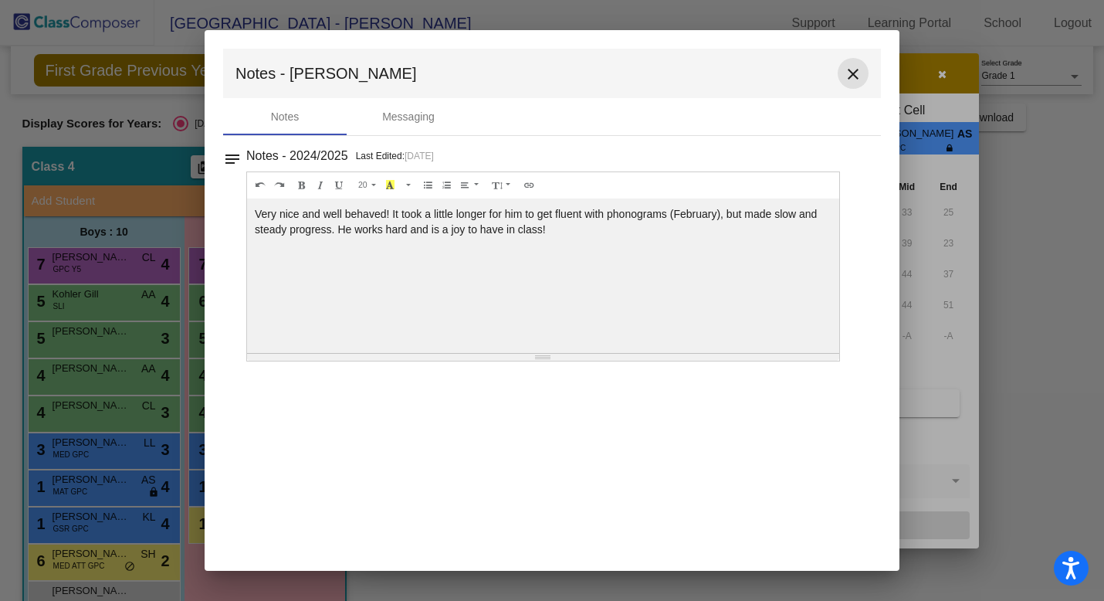
click at [859, 66] on mat-icon "close" at bounding box center [853, 74] width 19 height 19
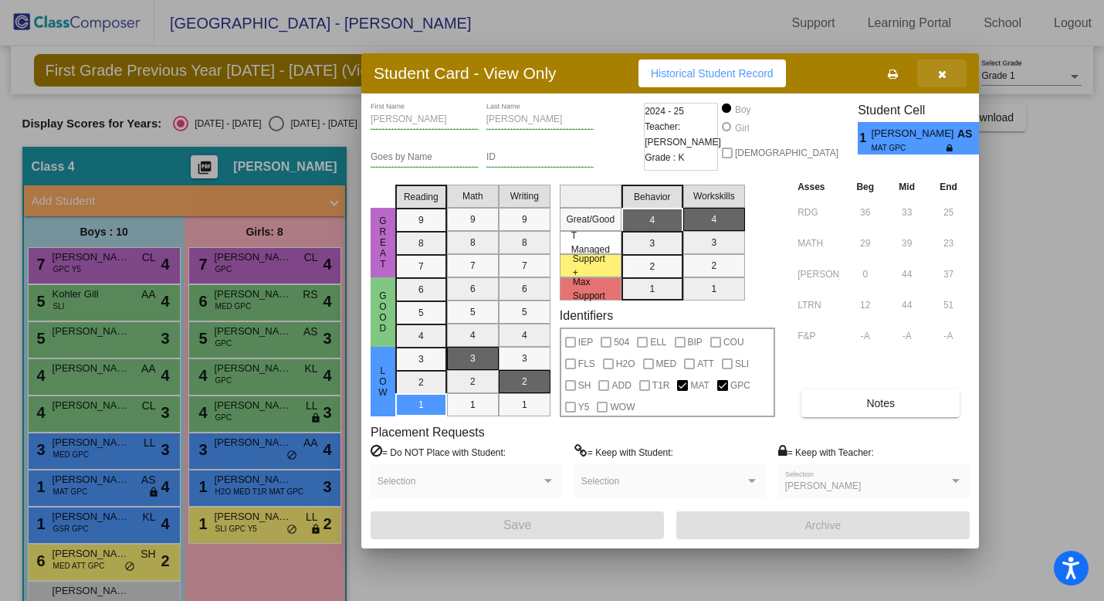
click at [944, 75] on icon "button" at bounding box center [942, 74] width 8 height 11
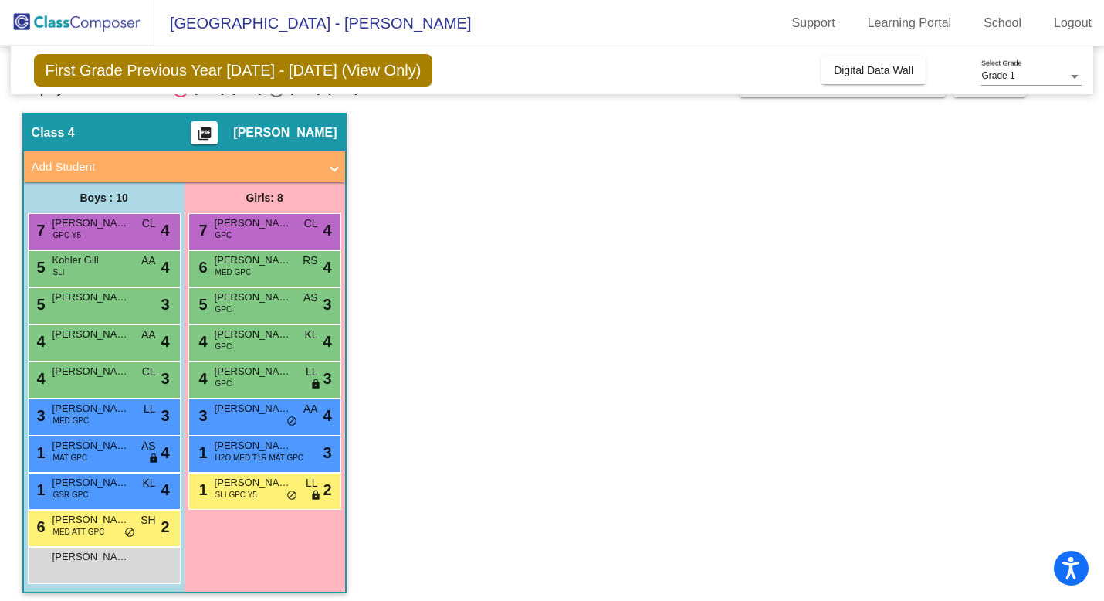
scroll to position [42, 0]
